Goal: Browse casually

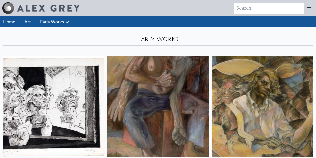
click at [54, 24] on link "Early Works" at bounding box center [52, 21] width 24 height 7
click at [27, 18] on li "Art" at bounding box center [27, 21] width 11 height 11
click at [27, 21] on link "Art" at bounding box center [27, 21] width 7 height 7
